Goal: Transaction & Acquisition: Purchase product/service

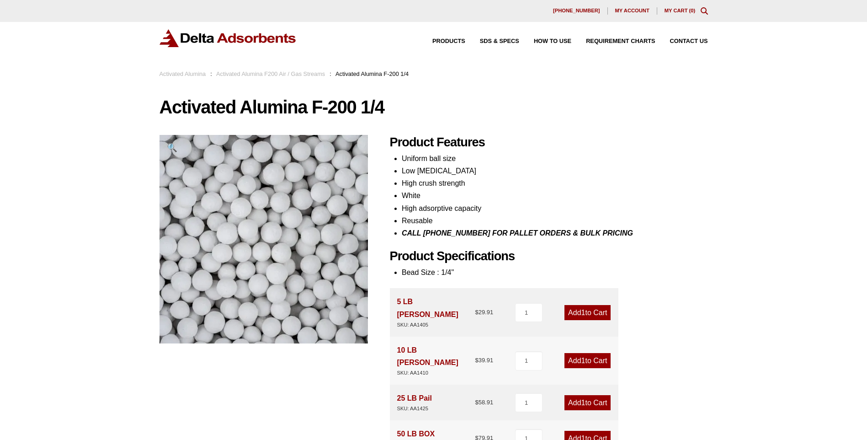
click at [469, 110] on h1 "Activated Alumina F-200 1/4" at bounding box center [433, 106] width 548 height 19
click at [625, 143] on h2 "Product Features" at bounding box center [549, 142] width 318 height 15
click at [616, 144] on h2 "Product Features" at bounding box center [549, 142] width 318 height 15
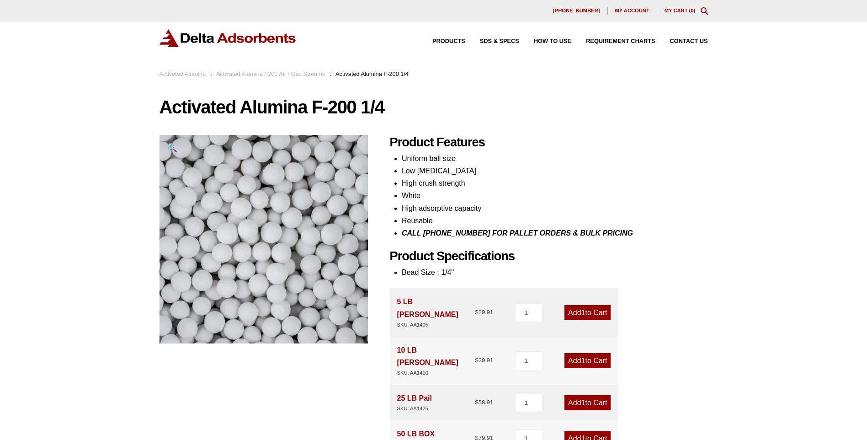
click at [691, 212] on li "High adsorptive capacity" at bounding box center [555, 208] width 306 height 12
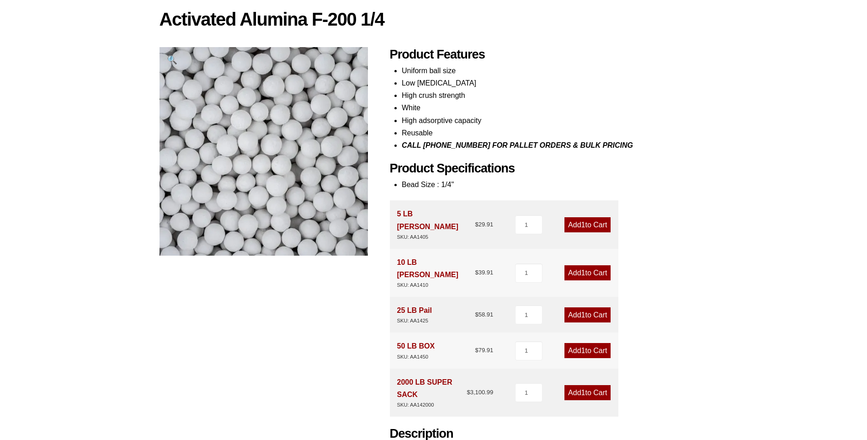
scroll to position [91, 0]
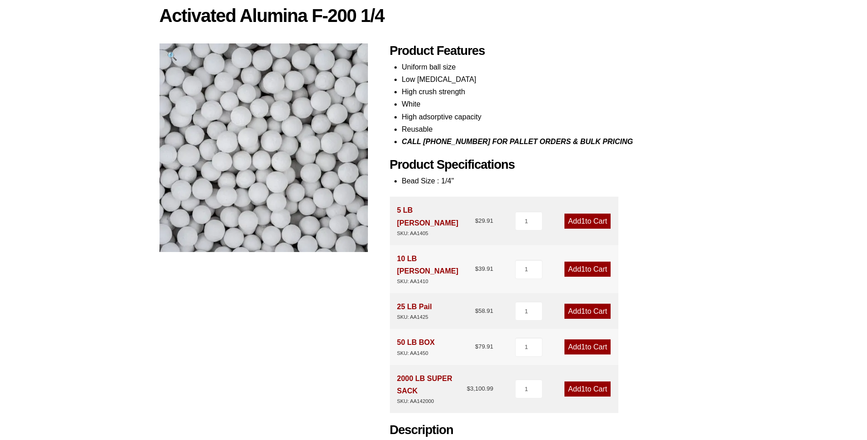
click at [686, 212] on div "Product Features Uniform ball size Low abrasion High crush strength White High …" at bounding box center [549, 292] width 318 height 498
click at [673, 196] on div "Product Features Uniform ball size Low abrasion High crush strength White High …" at bounding box center [549, 292] width 318 height 498
click at [591, 339] on link "Add 1 to Cart" at bounding box center [587, 346] width 46 height 15
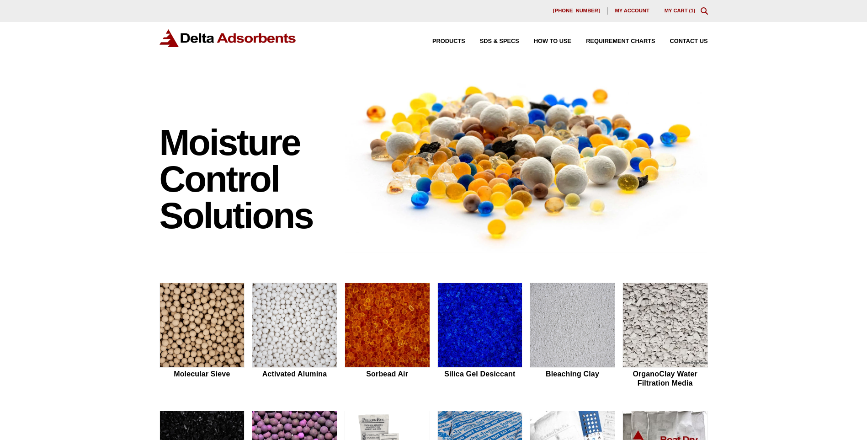
click at [682, 10] on link "My Cart ( 1 )" at bounding box center [679, 10] width 31 height 5
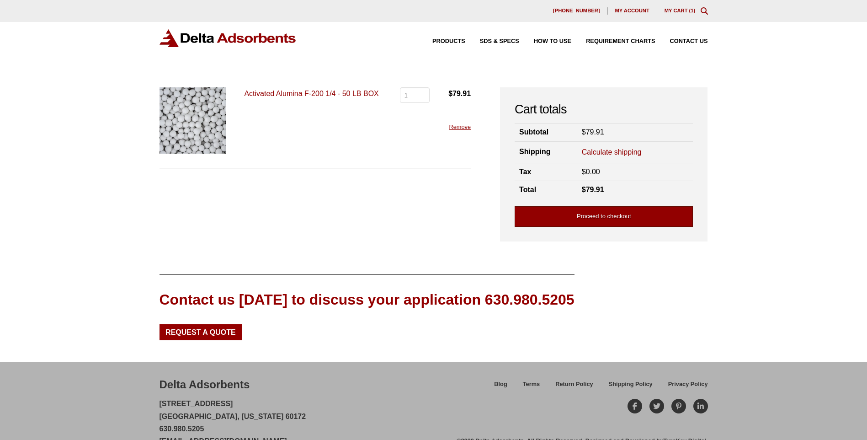
click at [561, 215] on link "Proceed to checkout" at bounding box center [604, 216] width 178 height 21
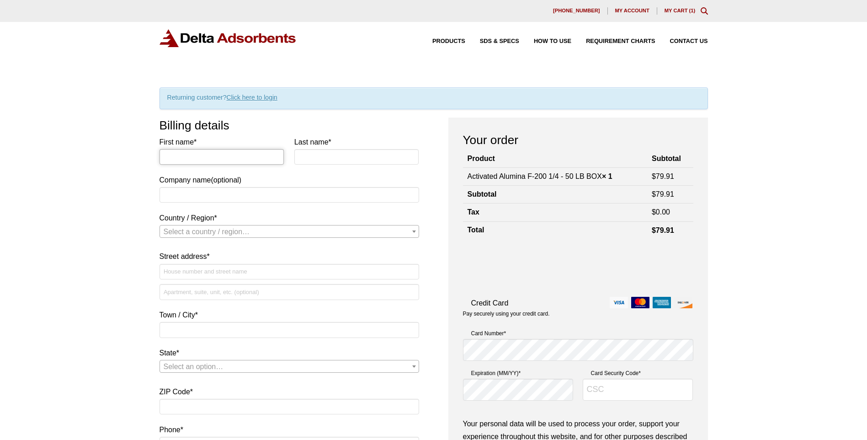
click at [235, 158] on input "First name *" at bounding box center [221, 157] width 125 height 16
type input "John"
type input "Ferris"
type input "Big Iron Oilfield Services"
select select "US"
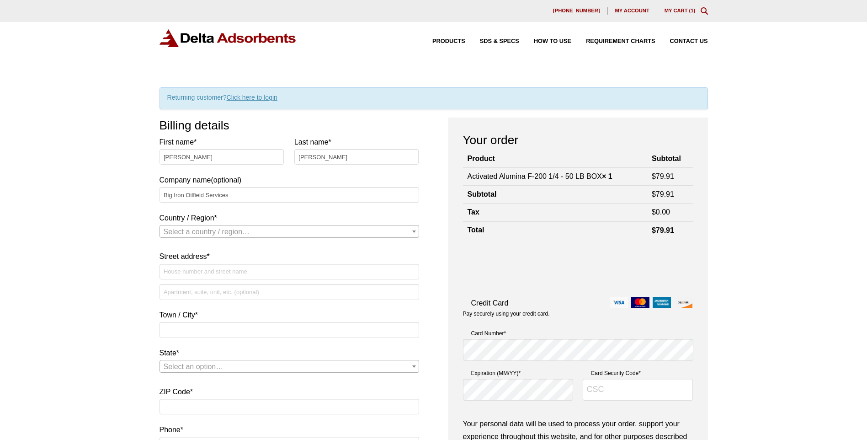
type input "22650 Highway 29"
type input "Elmore City"
type input "73433"
type input "14052071049"
select select "US"
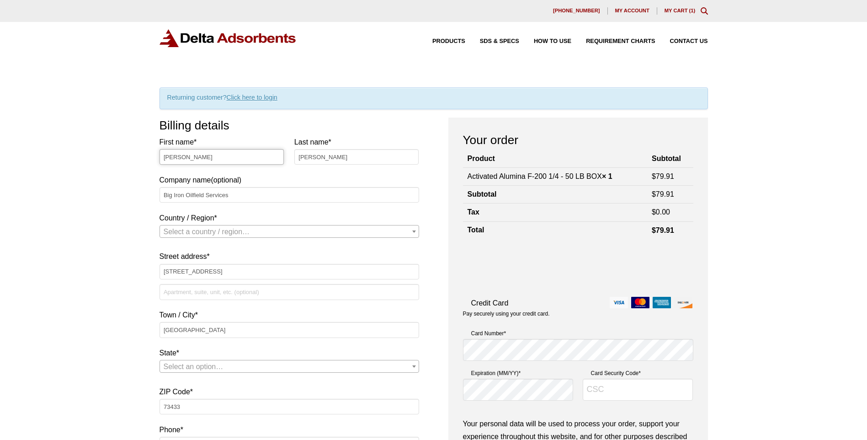
select select "OK"
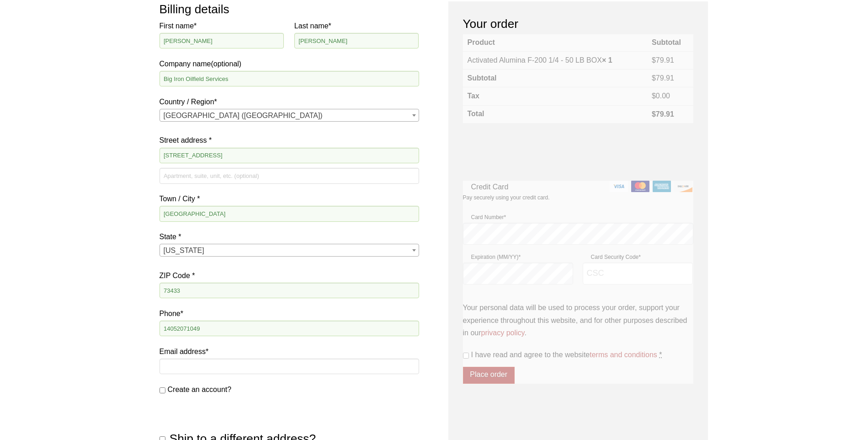
scroll to position [137, 0]
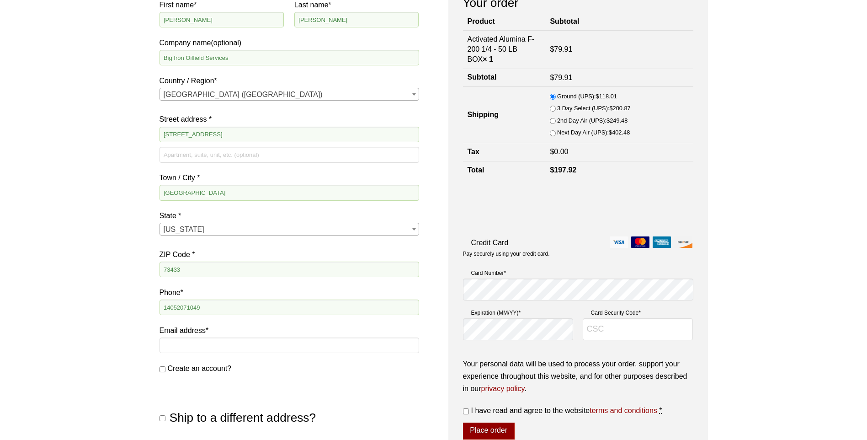
click at [556, 94] on input "Ground (UPS): $ 118.01" at bounding box center [553, 97] width 6 height 6
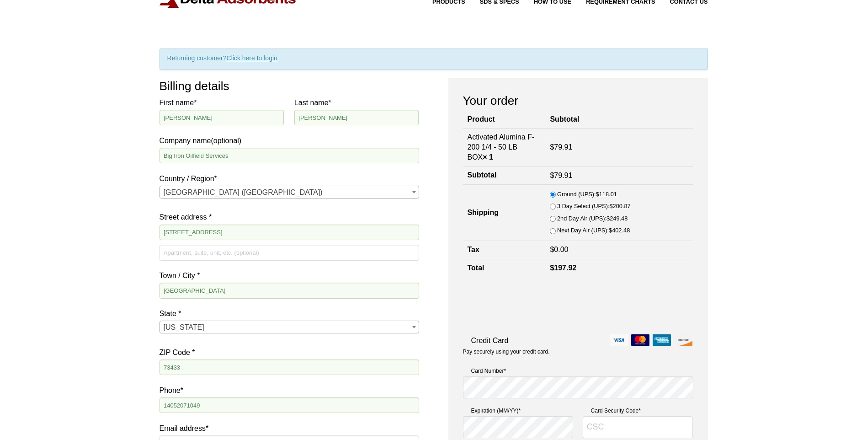
scroll to position [0, 0]
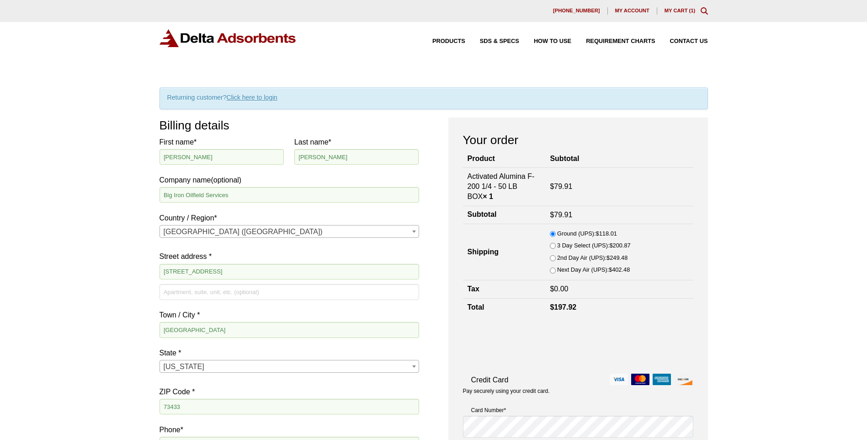
drag, startPoint x: 475, startPoint y: 178, endPoint x: 532, endPoint y: 185, distance: 58.0
click at [532, 185] on td "Activated Alumina F-200 1/4 - 50 LB BOX × 1" at bounding box center [504, 186] width 83 height 38
copy td "Activated Alumina F-200 1/4 - 50 LB BOX"
click at [339, 127] on h3 "Billing details" at bounding box center [289, 125] width 260 height 16
click at [335, 120] on h3 "Billing details" at bounding box center [289, 125] width 260 height 16
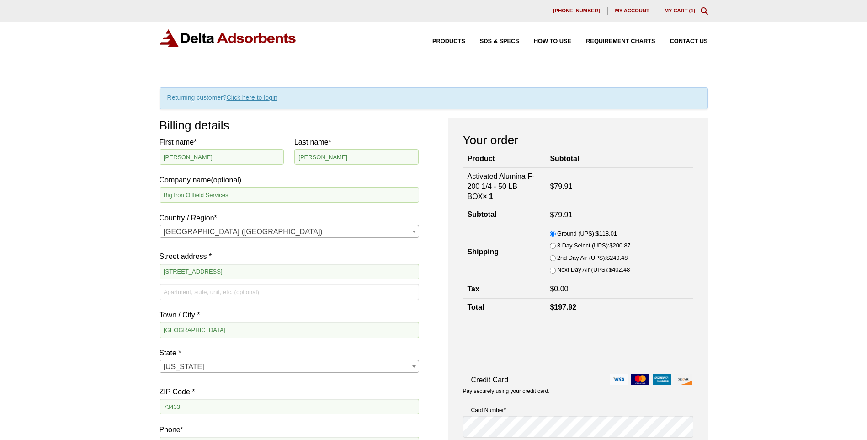
click at [350, 115] on div "Returning customer? Click here to login If you have shopped with us before, ple…" at bounding box center [433, 382] width 548 height 590
click at [358, 129] on h3 "Billing details" at bounding box center [289, 125] width 260 height 16
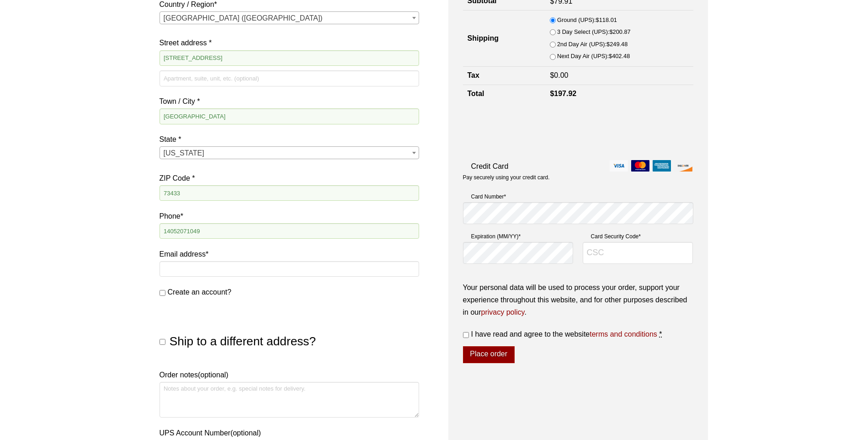
scroll to position [228, 0]
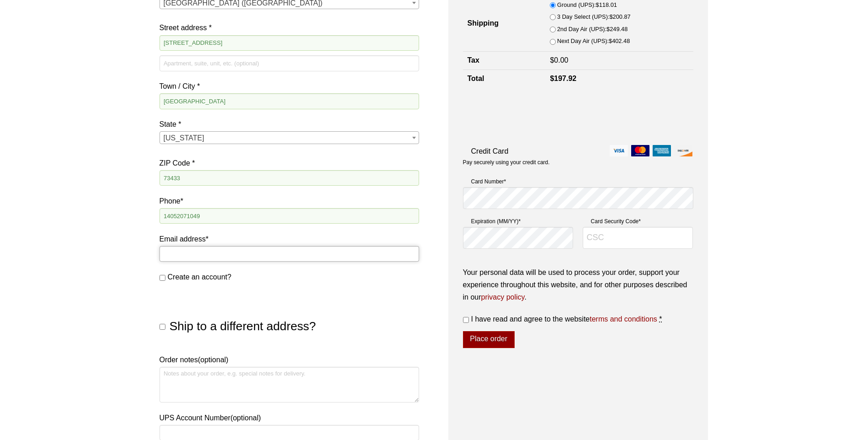
click at [201, 248] on input "Email address *" at bounding box center [289, 254] width 260 height 16
type input "james.earle@bigironoilfield.com"
click at [276, 255] on input "james.earle@bigironoilfield.com" at bounding box center [289, 254] width 260 height 16
click at [384, 288] on div "Ship to a different address? First name * Last name * Company name (optional) C…" at bounding box center [289, 313] width 260 height 50
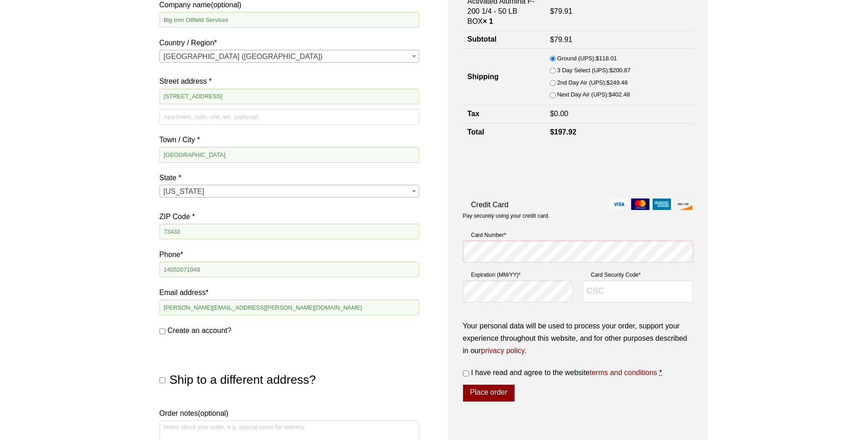
scroll to position [138, 0]
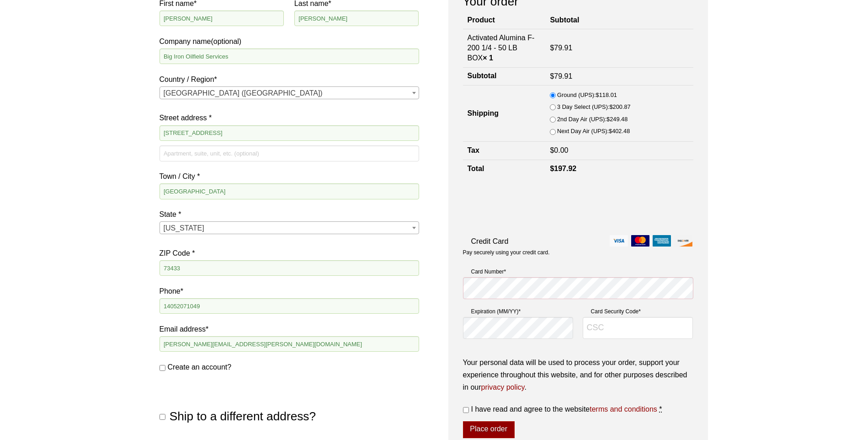
click at [409, 389] on div "Ship to a different address? First name * Last name * Company name (optional) C…" at bounding box center [289, 403] width 260 height 50
